Goal: Information Seeking & Learning: Learn about a topic

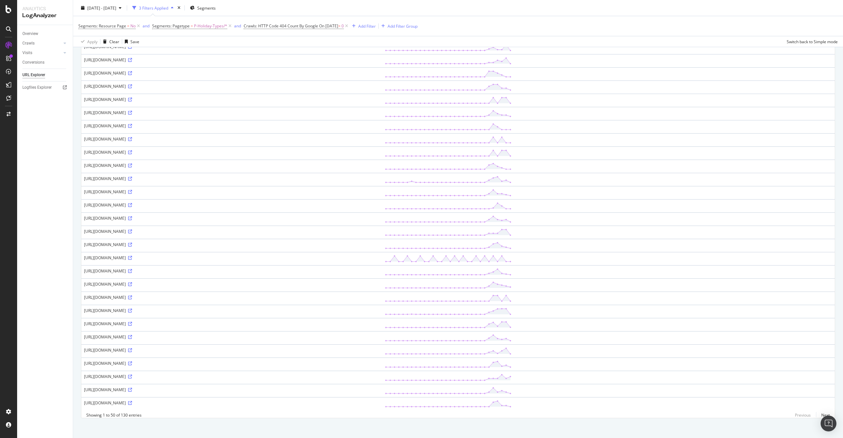
scroll to position [369, 0]
click at [825, 409] on link "Next" at bounding box center [823, 412] width 14 height 10
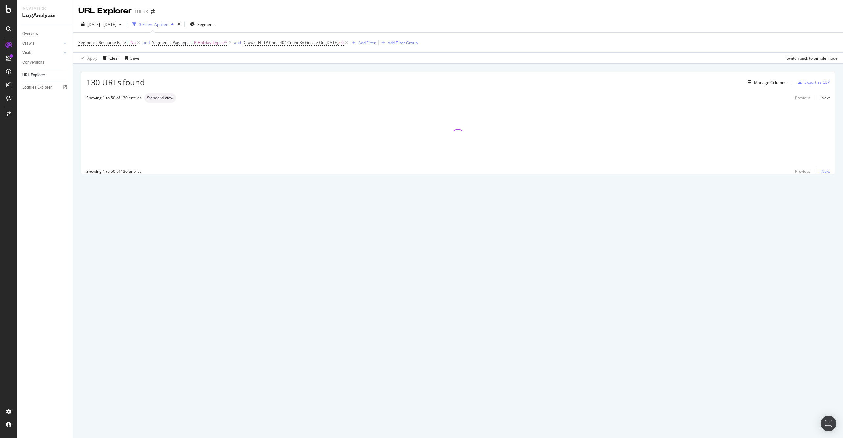
scroll to position [0, 0]
click at [825, 412] on div "URL Explorer TUI UK 2025 Aug. 4th - Sep. 2nd 3 Filters Applied Segments Segment…" at bounding box center [458, 219] width 770 height 438
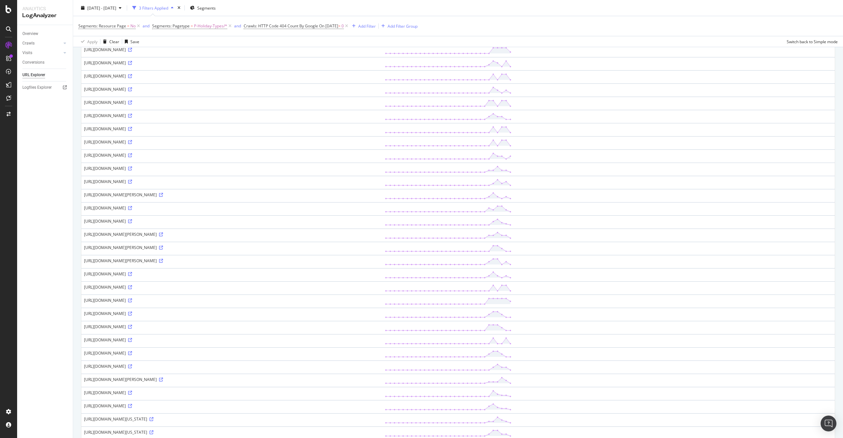
scroll to position [369, 0]
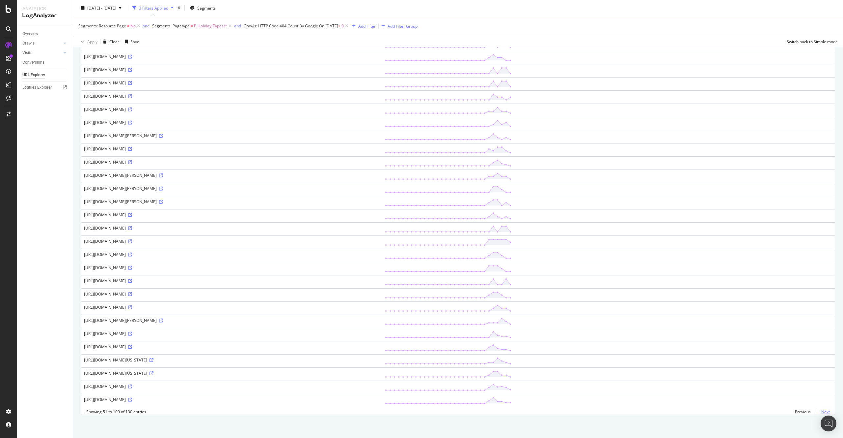
click at [826, 411] on link "Next" at bounding box center [823, 412] width 14 height 10
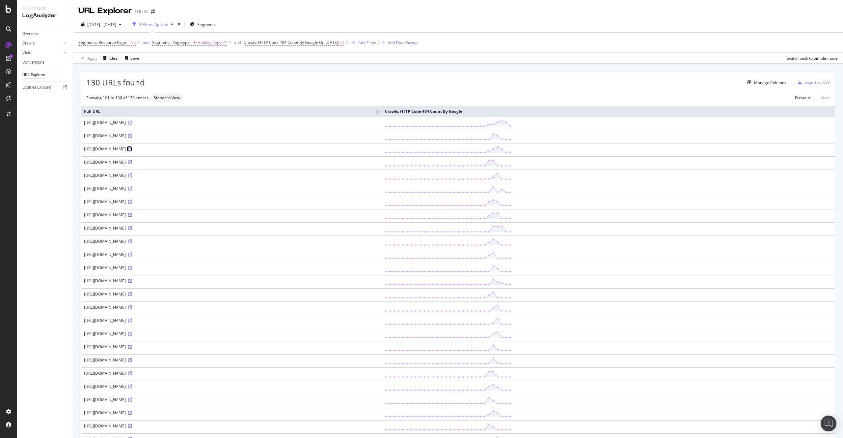
click at [132, 148] on icon at bounding box center [130, 149] width 4 height 4
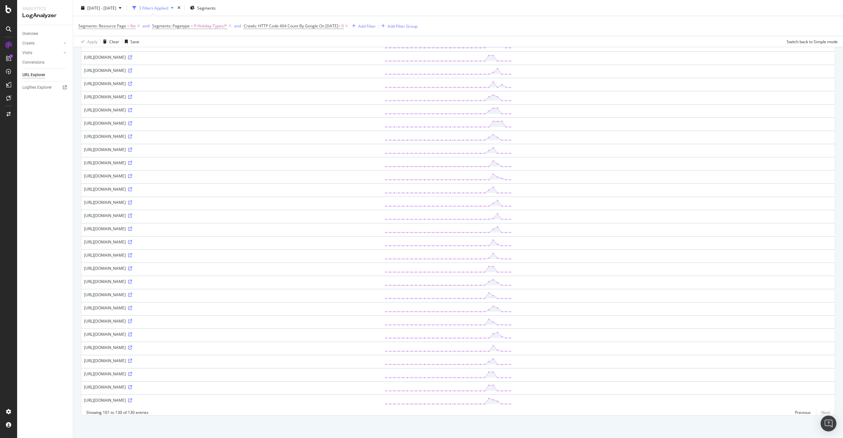
scroll to position [105, 0]
click at [804, 412] on link "Previous" at bounding box center [803, 412] width 26 height 10
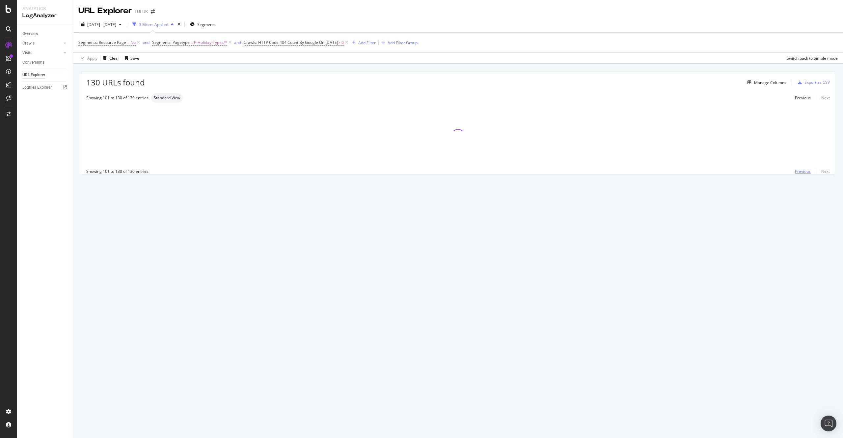
scroll to position [0, 0]
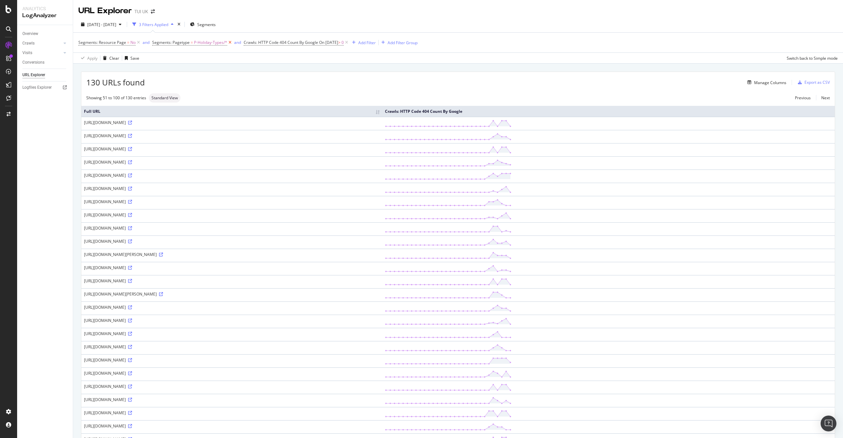
click at [229, 43] on icon at bounding box center [230, 42] width 6 height 7
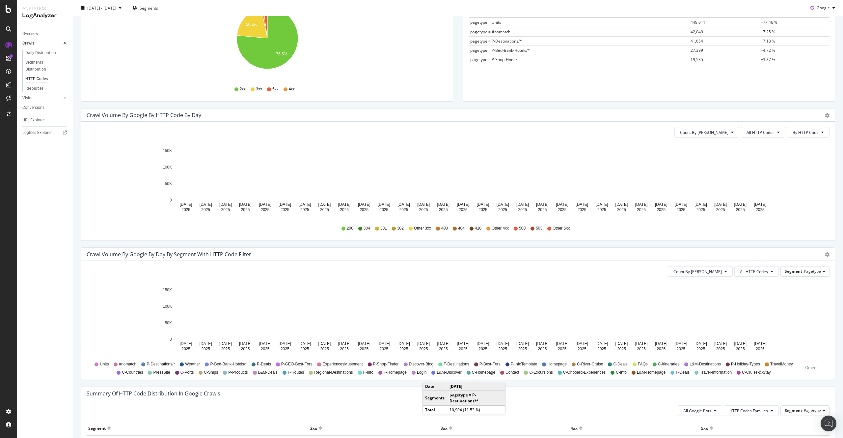
scroll to position [244, 0]
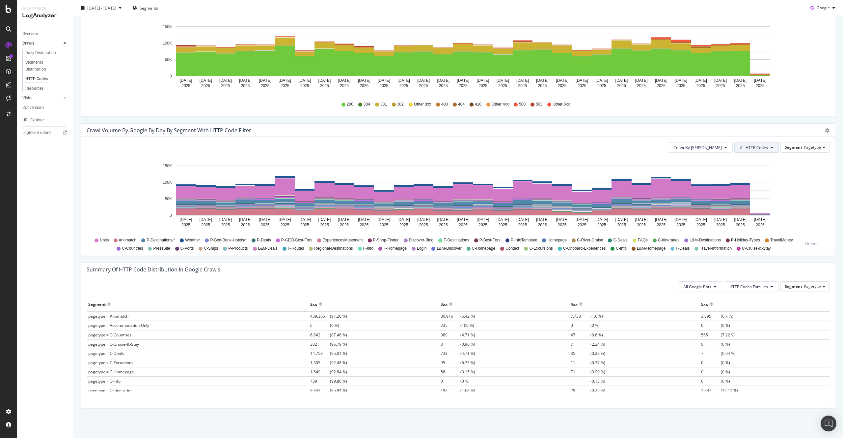
click at [765, 147] on span "All HTTP Codes" at bounding box center [754, 148] width 28 height 6
click at [753, 158] on span "4xx family" at bounding box center [757, 156] width 33 height 6
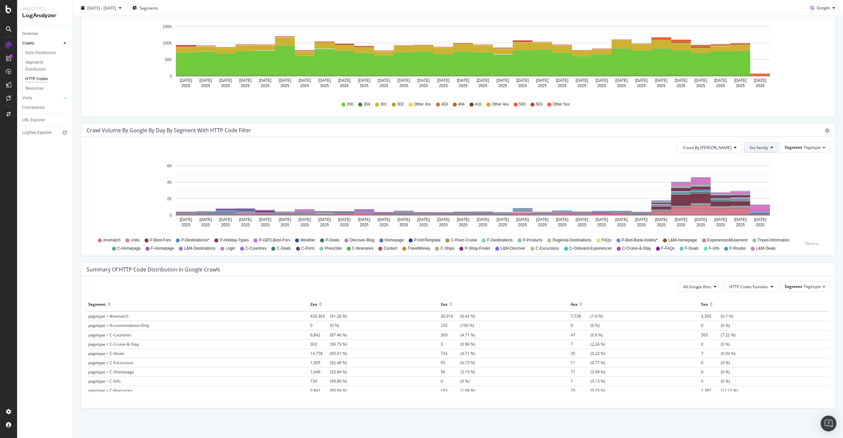
click at [755, 148] on span "4xx family" at bounding box center [759, 148] width 18 height 6
click at [720, 160] on icon "[DATE] [DATE] [DATE] [DATE] [DATE] [DATE] [DATE] [DATE] [DATE] [DATE] [DATE] [D…" at bounding box center [458, 196] width 743 height 76
click at [701, 196] on rect "A chart." at bounding box center [701, 198] width 20 height 10
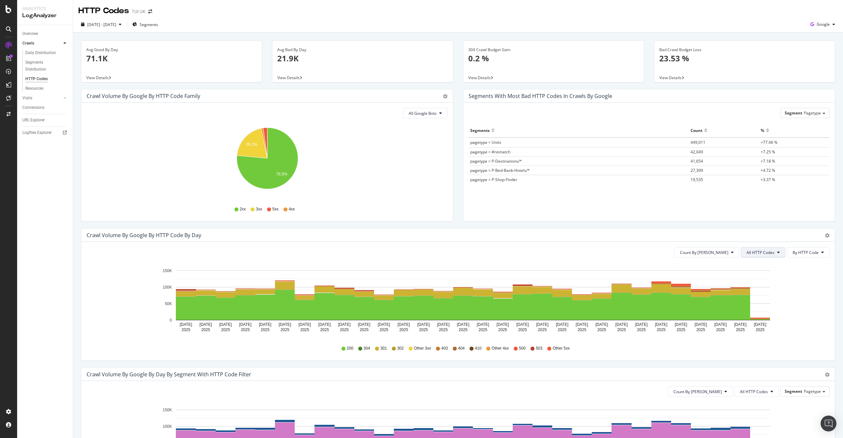
click at [756, 251] on span "All HTTP Codes" at bounding box center [761, 252] width 28 height 6
click at [761, 316] on span "4xx family" at bounding box center [764, 314] width 33 height 6
